Goal: Task Accomplishment & Management: Manage account settings

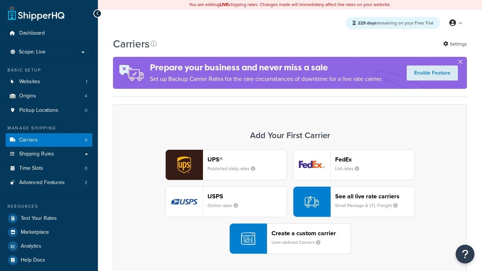
click at [290, 202] on div "UPS® Published daily rates FedEx List rates USPS Online rates See all live rate…" at bounding box center [290, 201] width 338 height 105
click at [290, 239] on div "Create a custom carrier User-defined Carriers" at bounding box center [310, 239] width 79 height 18
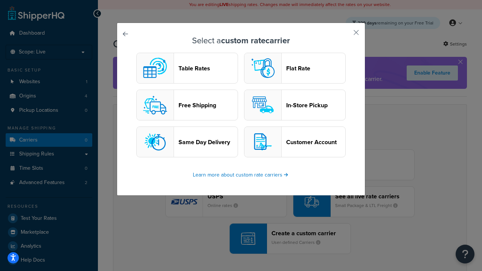
click at [187, 68] on header "Table Rates" at bounding box center [207, 68] width 59 height 7
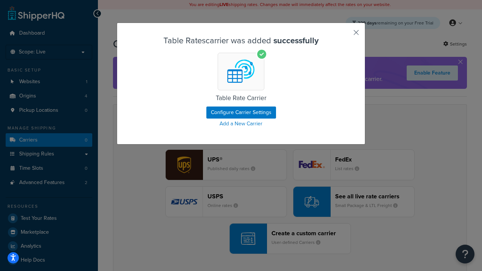
click at [345, 35] on button "button" at bounding box center [345, 35] width 2 height 2
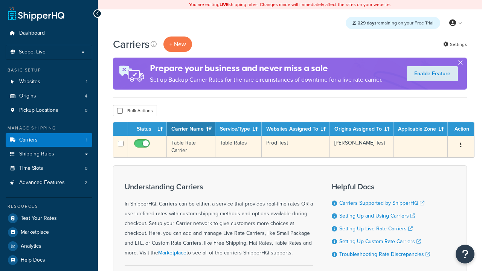
click at [461, 146] on icon "button" at bounding box center [461, 144] width 2 height 5
click at [0, 0] on link "Edit" at bounding box center [0, 0] width 0 height 0
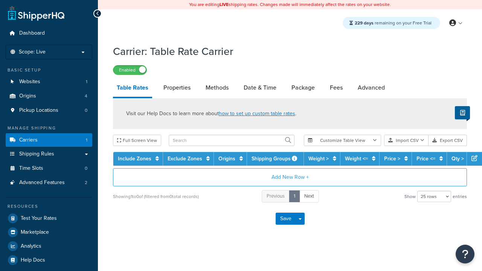
select select "25"
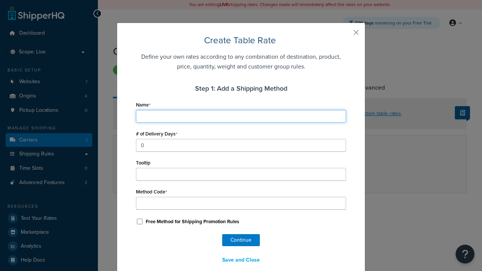
type input "Ground"
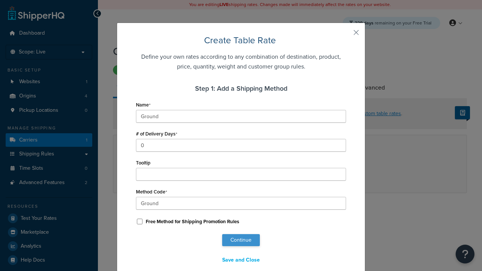
click at [241, 240] on button "Continue" at bounding box center [241, 240] width 38 height 12
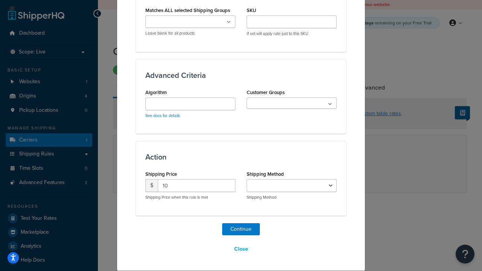
select select "25"
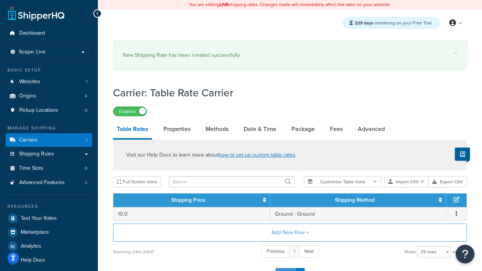
click at [285, 268] on button "Save" at bounding box center [286, 274] width 20 height 12
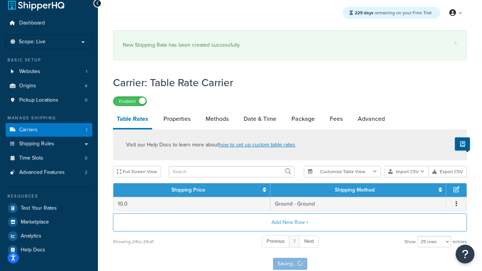
scroll to position [0, 0]
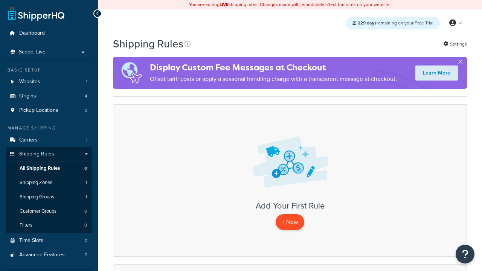
click at [290, 222] on p "+ New" at bounding box center [290, 221] width 29 height 15
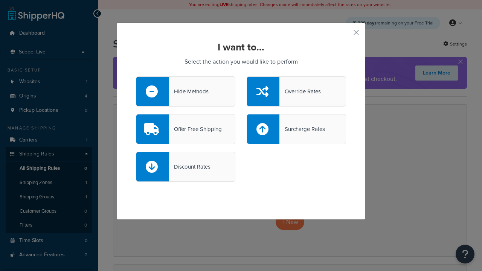
click at [296, 91] on div "Override Rates" at bounding box center [299, 91] width 41 height 11
click at [0, 0] on input "Override Rates" at bounding box center [0, 0] width 0 height 0
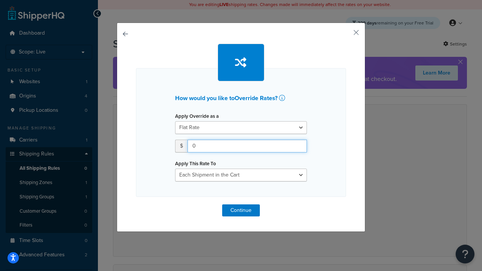
type input "100"
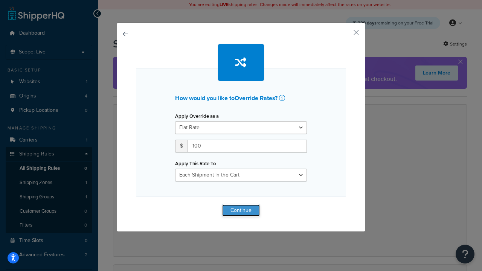
click at [241, 210] on button "Continue" at bounding box center [241, 210] width 38 height 12
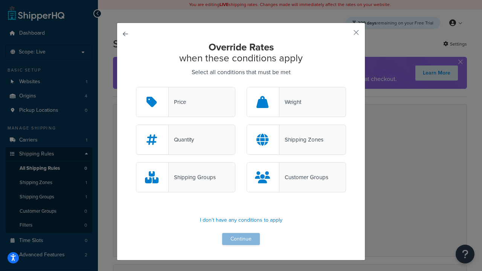
click at [186, 102] on div "Price" at bounding box center [177, 102] width 17 height 11
click at [0, 0] on input "Price" at bounding box center [0, 0] width 0 height 0
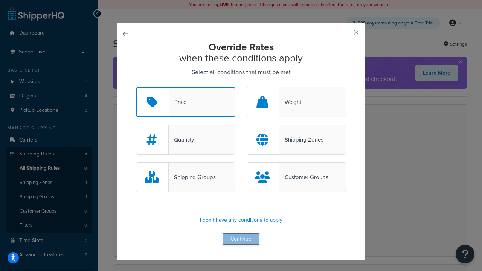
click at [241, 239] on button "Continue" at bounding box center [241, 239] width 38 height 12
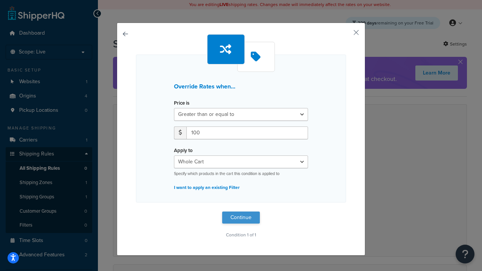
type input "100"
click at [241, 218] on button "Continue" at bounding box center [241, 218] width 38 height 12
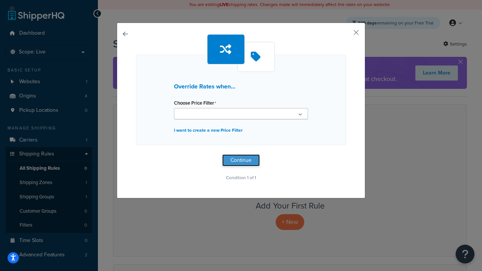
click at [241, 160] on button "Continue" at bounding box center [241, 160] width 38 height 12
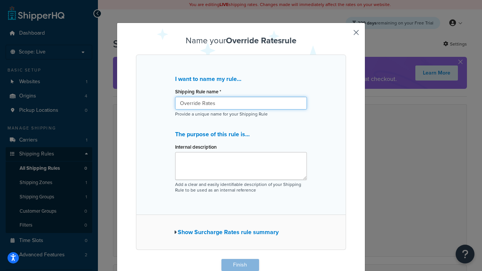
type input "Override Rates"
click at [240, 265] on button "Finish" at bounding box center [240, 265] width 38 height 12
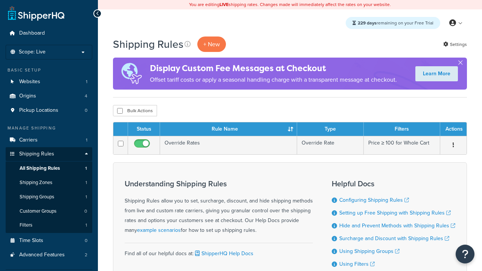
click at [144, 130] on th "Status" at bounding box center [144, 129] width 32 height 14
click at [228, 130] on th "Rule Name" at bounding box center [228, 129] width 137 height 14
click at [330, 130] on th "Type" at bounding box center [330, 129] width 67 height 14
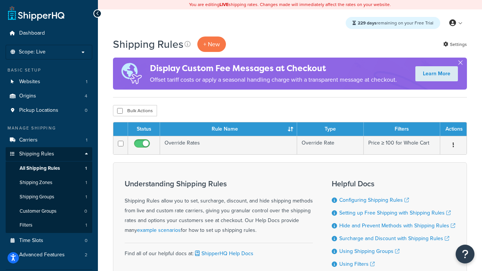
click at [330, 130] on th "Type" at bounding box center [330, 129] width 67 height 14
click at [402, 130] on th "Filters" at bounding box center [402, 129] width 76 height 14
click at [453, 130] on th "Actions" at bounding box center [453, 129] width 26 height 14
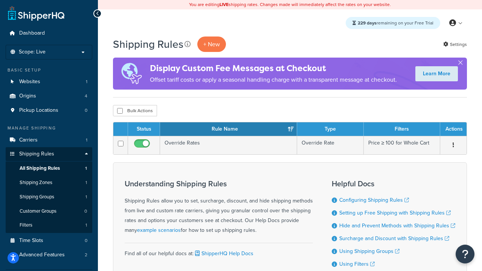
click at [453, 130] on th "Actions" at bounding box center [453, 129] width 26 height 14
click at [188, 44] on icon at bounding box center [187, 44] width 6 height 6
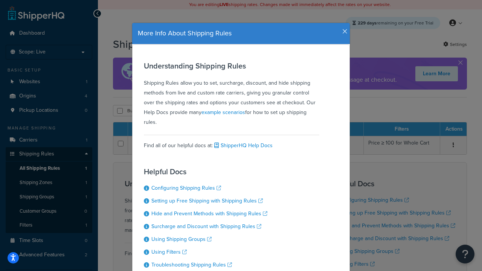
click at [343, 29] on icon "button" at bounding box center [344, 31] width 5 height 7
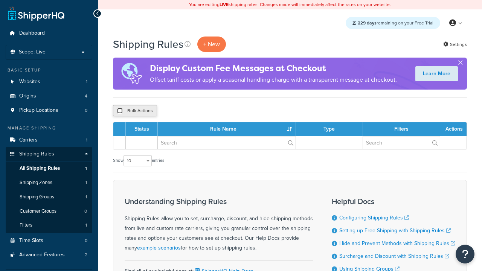
click at [120, 111] on input "checkbox" at bounding box center [120, 111] width 6 height 6
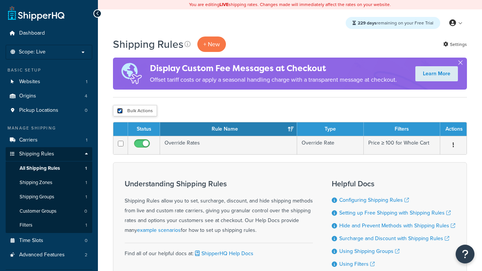
click at [120, 111] on input "checkbox" at bounding box center [120, 111] width 6 height 6
checkbox input "false"
click at [135, 111] on button "Bulk Actions" at bounding box center [135, 110] width 44 height 11
checkbox input "true"
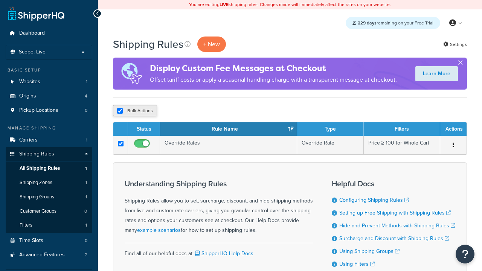
checkbox input "true"
click at [0, 0] on button "Delete" at bounding box center [0, 0] width 0 height 0
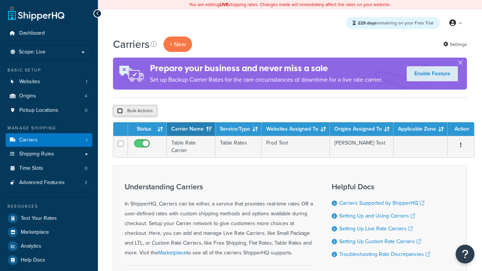
click at [120, 111] on input "checkbox" at bounding box center [120, 111] width 6 height 6
checkbox input "true"
click at [203, 111] on button "Delete" at bounding box center [201, 110] width 26 height 11
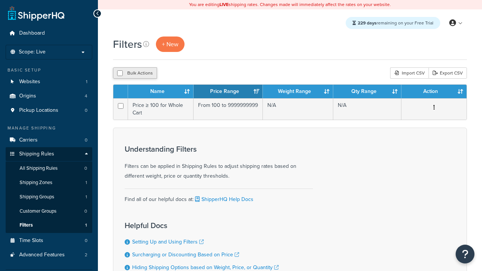
click at [135, 73] on button "Bulk Actions" at bounding box center [135, 72] width 44 height 11
checkbox input "true"
click at [0, 0] on button "Delete" at bounding box center [0, 0] width 0 height 0
